Goal: Information Seeking & Learning: Learn about a topic

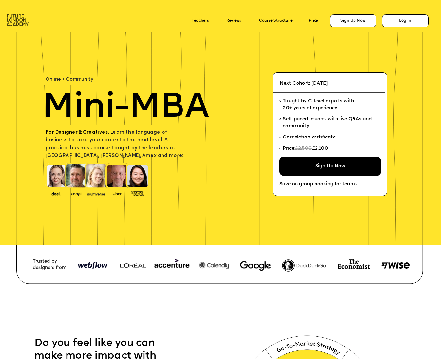
click at [14, 18] on img at bounding box center [18, 19] width 22 height 11
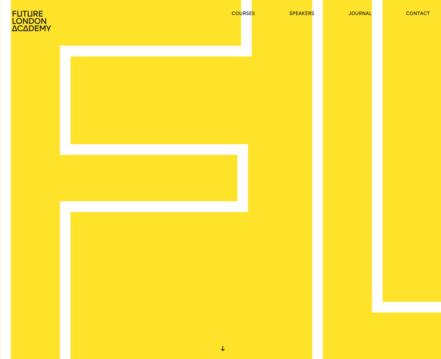
click at [248, 18] on ul "courses speakers journal contact" at bounding box center [331, 20] width 199 height 21
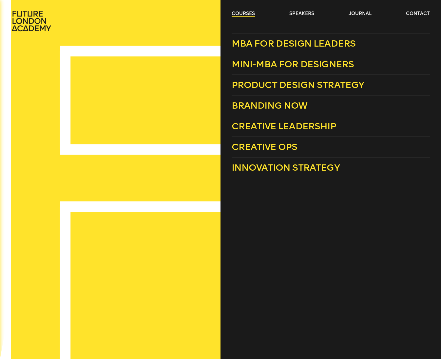
click at [248, 14] on link "courses" at bounding box center [243, 13] width 23 height 7
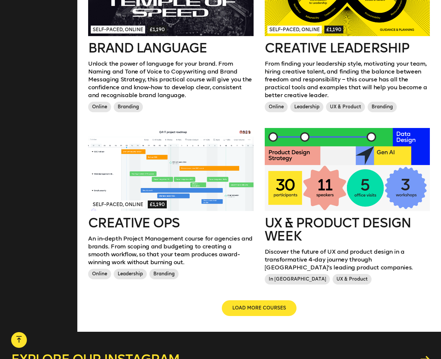
scroll to position [641, 0]
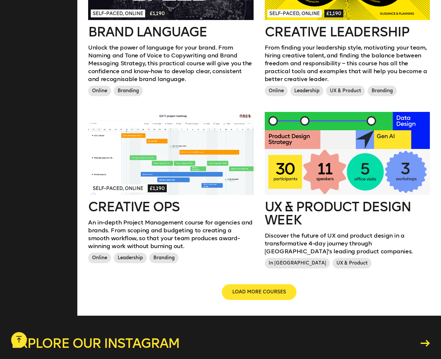
click at [261, 283] on div "UX & Product Design Week Discover the future of UX and product design in a tran…" at bounding box center [347, 198] width 176 height 172
click at [256, 291] on span "LOAD MORE COURSES" at bounding box center [260, 292] width 54 height 7
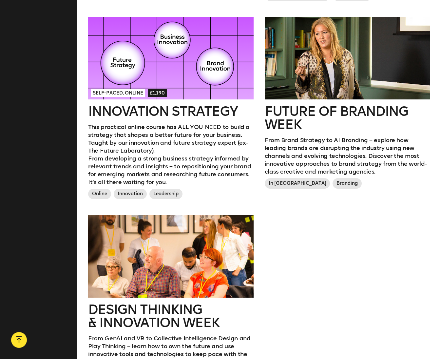
scroll to position [1001, 0]
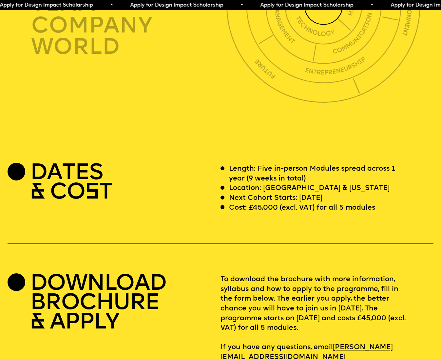
scroll to position [1840, 0]
